Goal: Navigation & Orientation: Find specific page/section

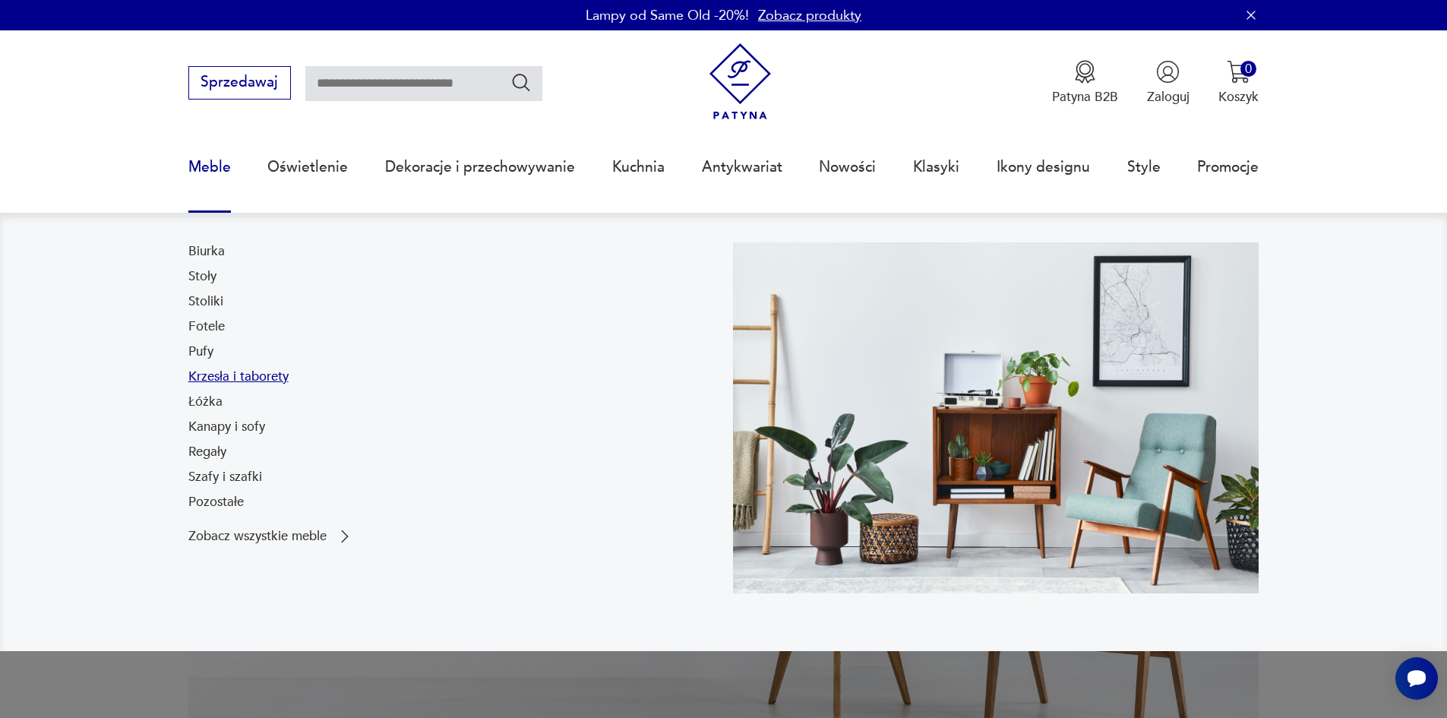
click at [232, 375] on link "Krzesła i taborety" at bounding box center [238, 377] width 100 height 18
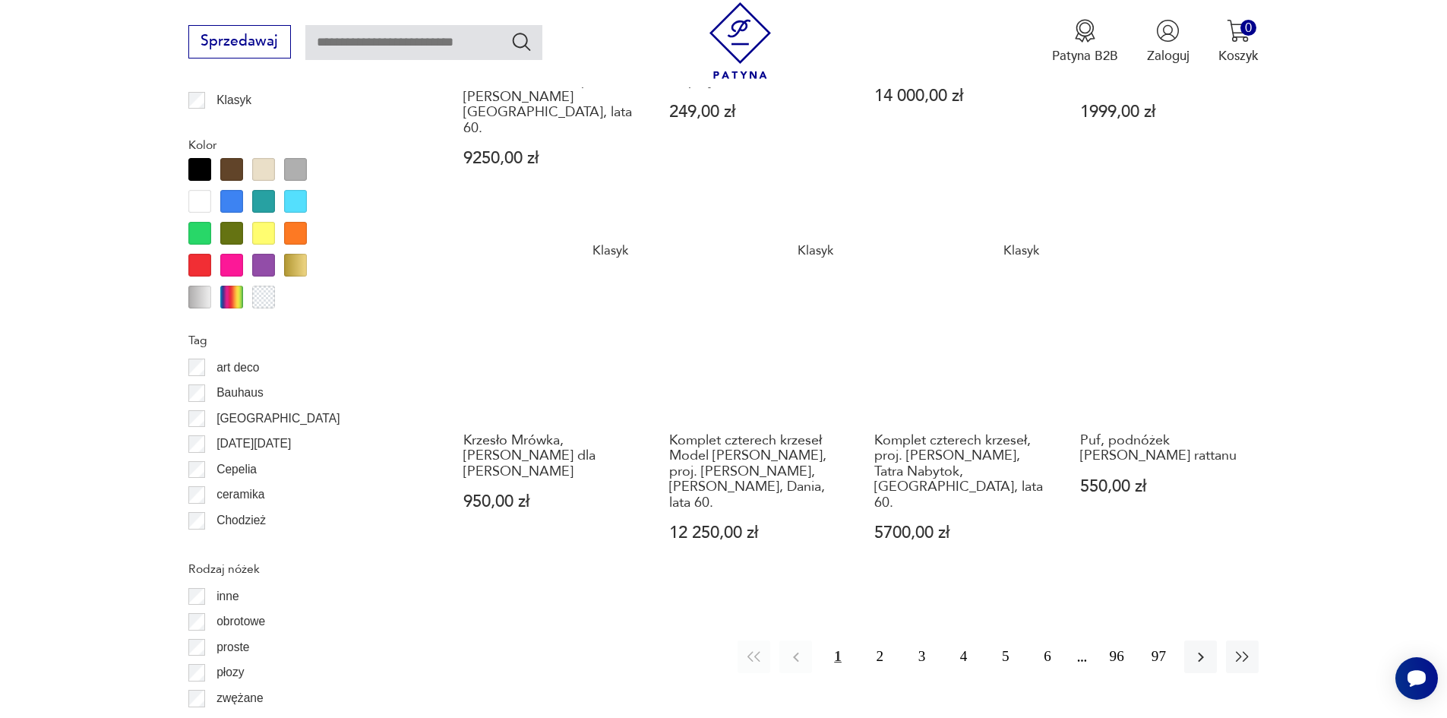
scroll to position [1796, 0]
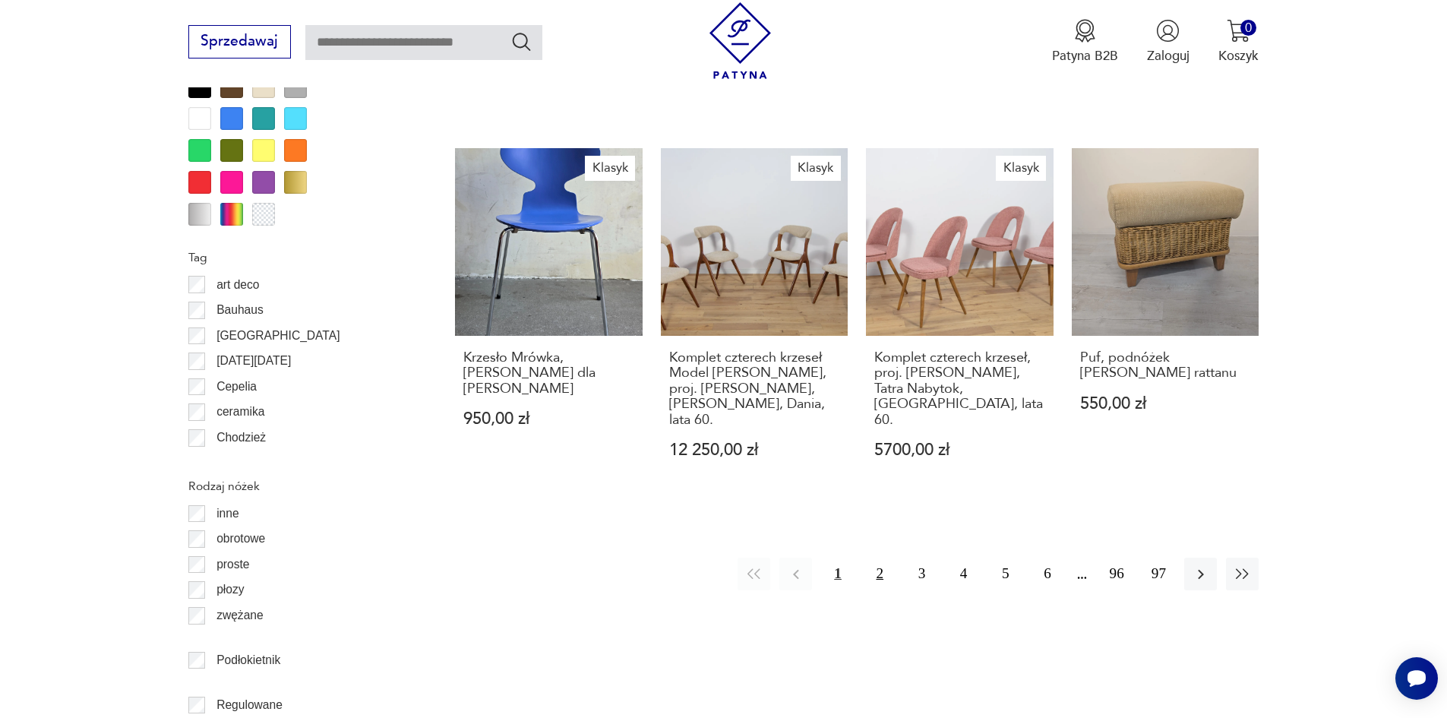
click at [876, 557] on button "2" at bounding box center [880, 573] width 33 height 33
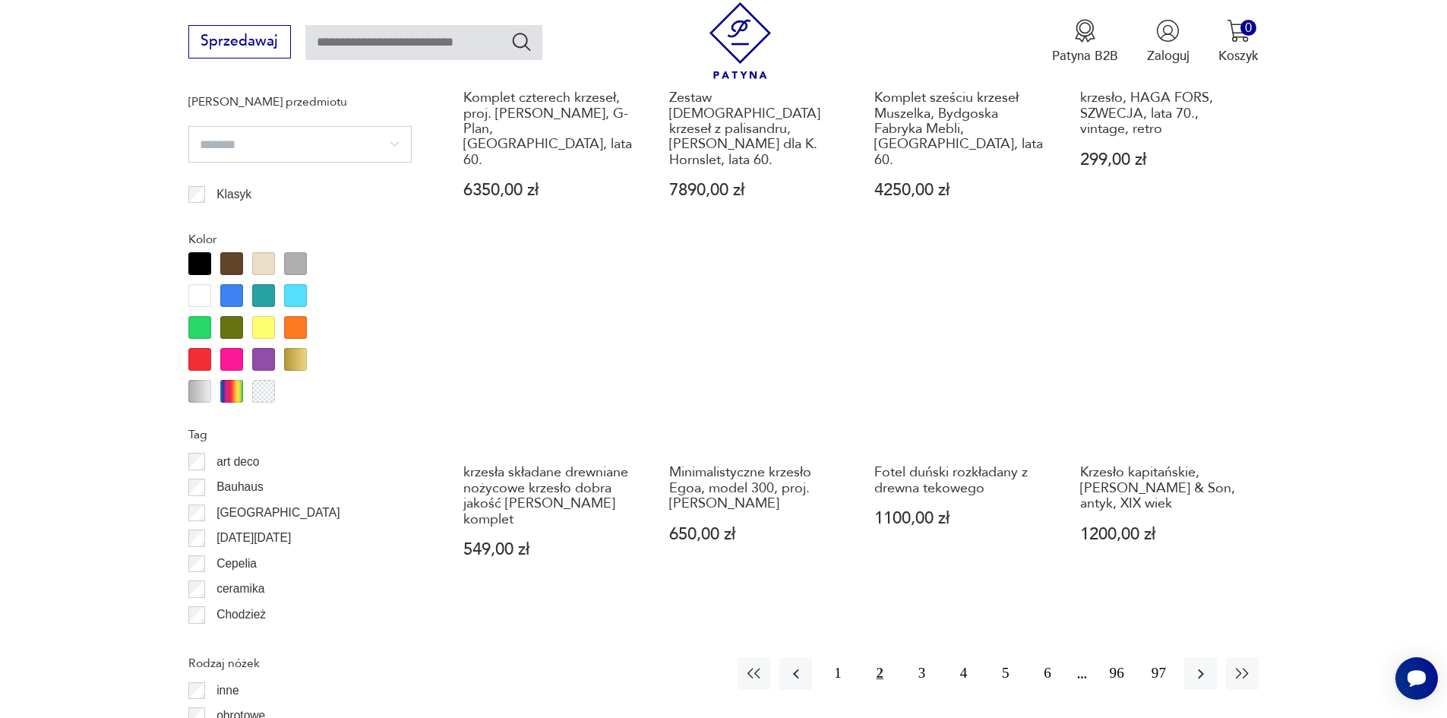
scroll to position [1645, 0]
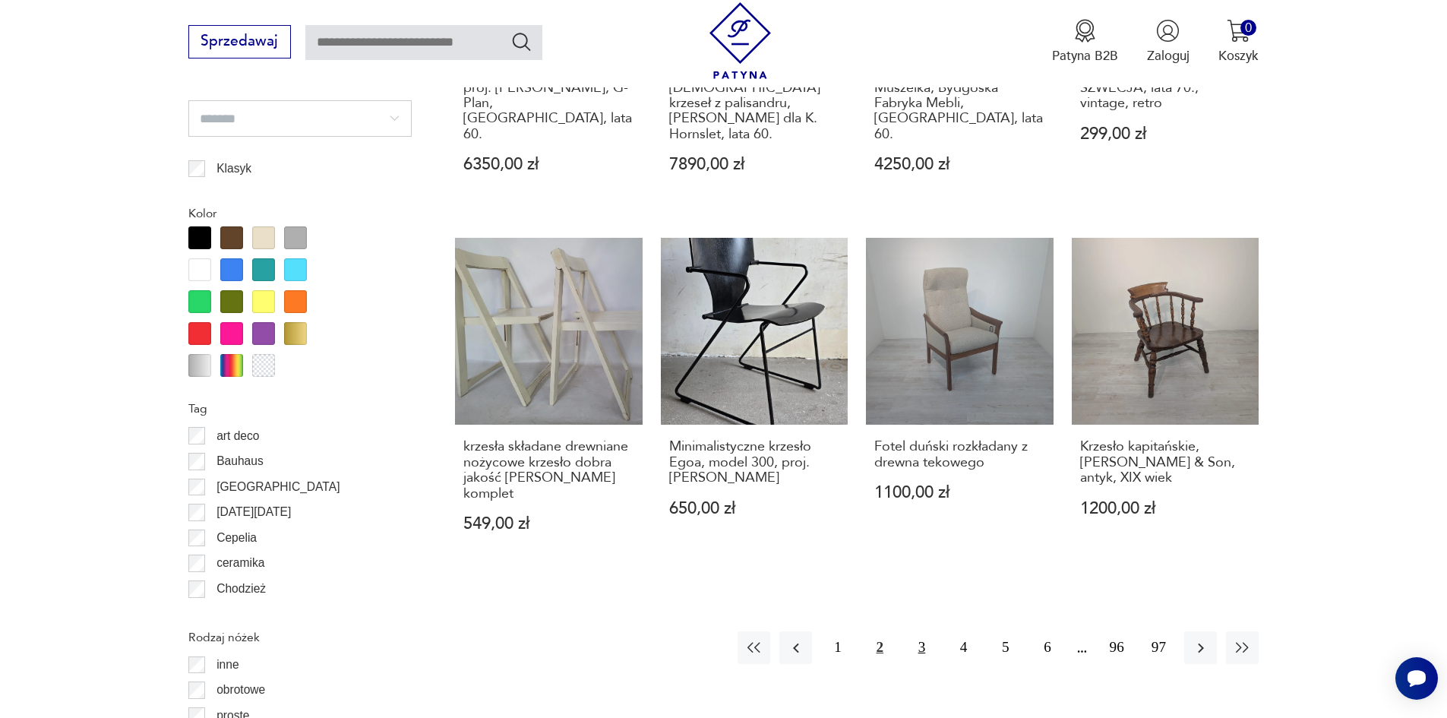
click at [927, 631] on button "3" at bounding box center [921, 647] width 33 height 33
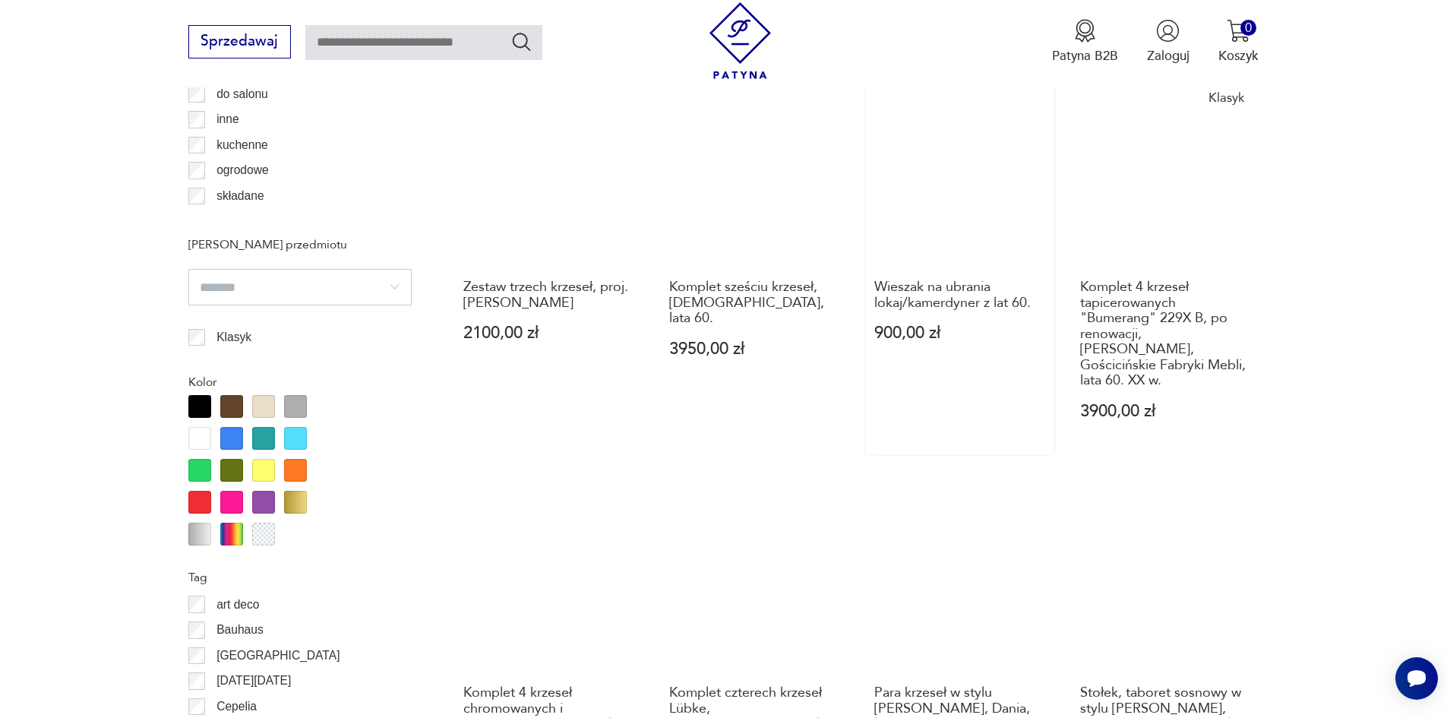
scroll to position [1645, 0]
